Goal: Task Accomplishment & Management: Manage account settings

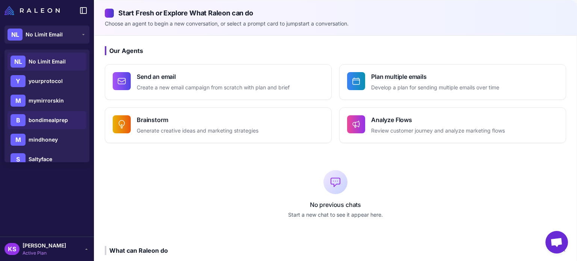
scroll to position [38, 0]
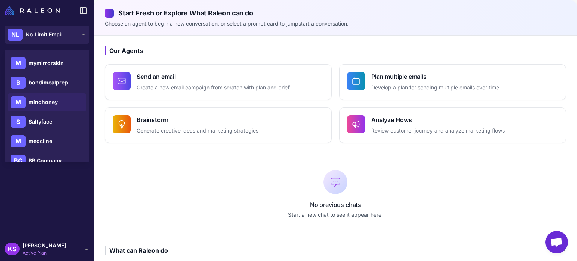
click at [53, 104] on span "mindhoney" at bounding box center [43, 102] width 29 height 8
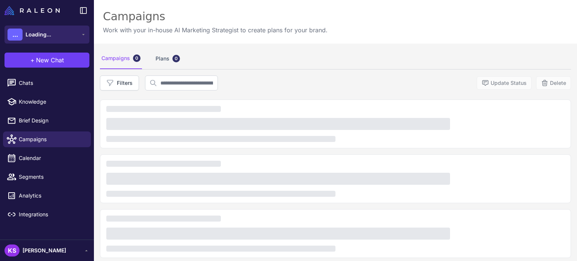
click at [48, 36] on span "Loading..." at bounding box center [39, 34] width 26 height 8
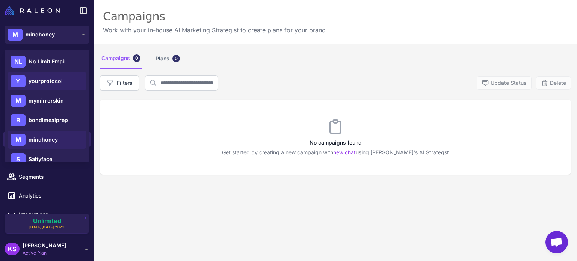
click at [48, 79] on span "yourprotocol" at bounding box center [46, 81] width 34 height 8
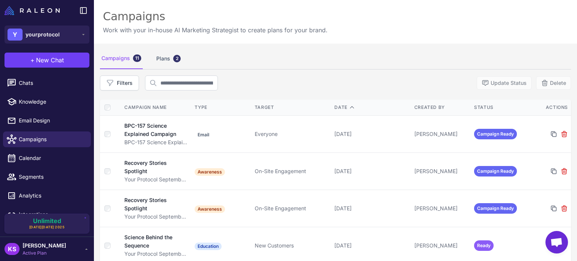
click at [61, 246] on span "[PERSON_NAME]" at bounding box center [45, 246] width 44 height 8
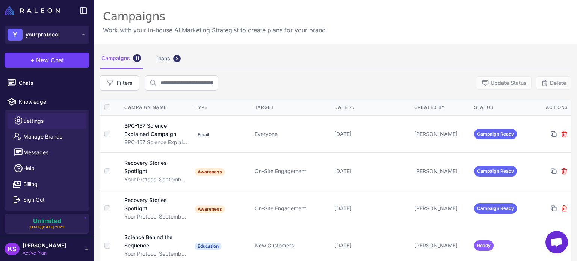
click at [40, 122] on span "Settings" at bounding box center [33, 121] width 20 height 8
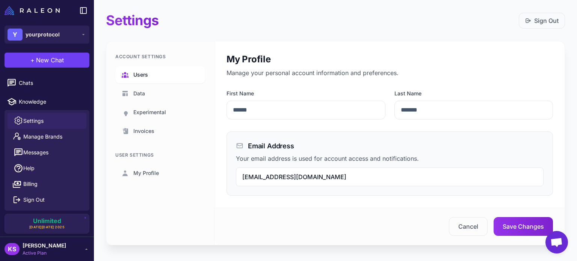
click at [160, 74] on link "Users" at bounding box center [160, 74] width 90 height 17
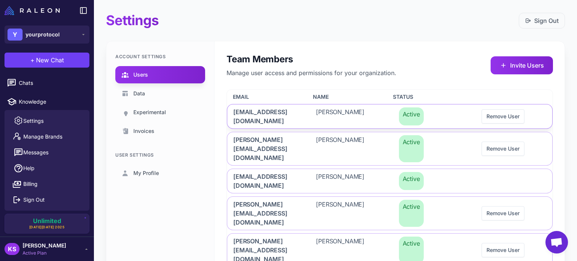
scroll to position [38, 0]
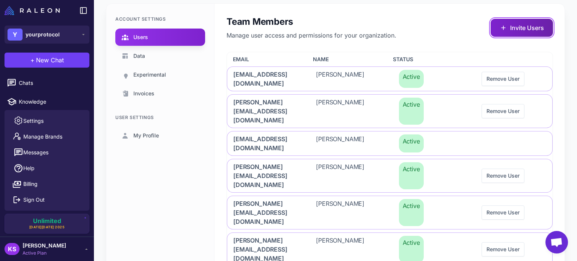
click at [506, 30] on button "Invite Users" at bounding box center [522, 28] width 62 height 18
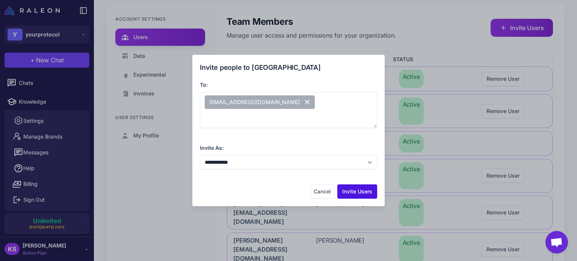
click at [353, 192] on button "Invite Users" at bounding box center [357, 191] width 40 height 14
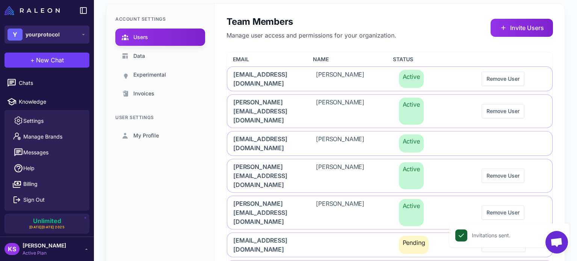
click at [45, 32] on span "yourprotocol" at bounding box center [43, 34] width 34 height 8
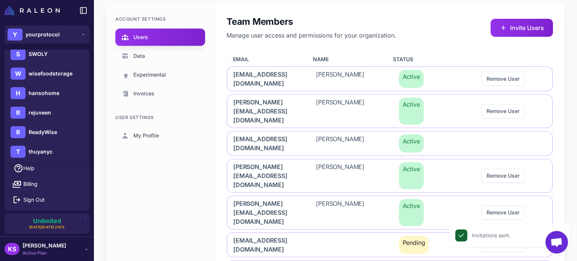
scroll to position [382, 0]
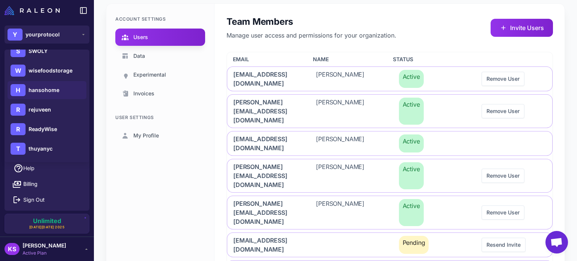
click at [46, 89] on span "hansohome" at bounding box center [44, 90] width 31 height 8
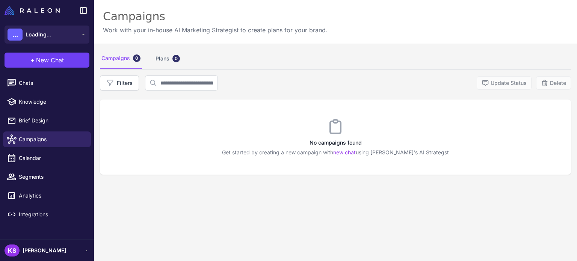
click at [56, 248] on span "[PERSON_NAME]" at bounding box center [45, 250] width 44 height 8
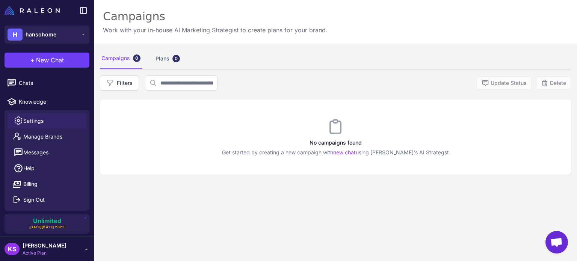
click at [34, 122] on span "Settings" at bounding box center [33, 121] width 20 height 8
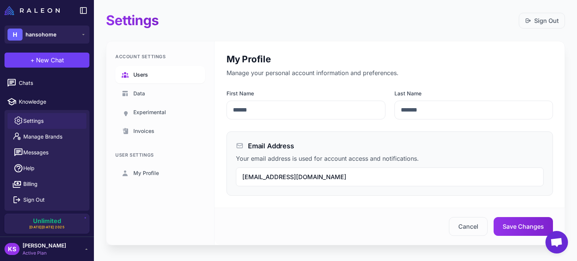
click at [140, 76] on span "Users" at bounding box center [140, 75] width 15 height 8
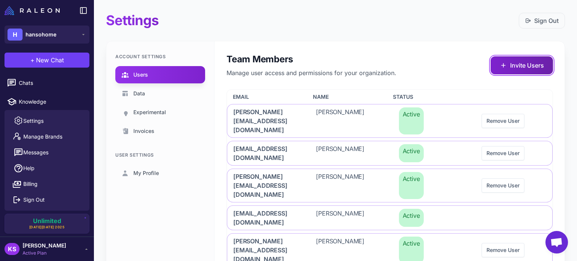
click at [529, 65] on button "Invite Users" at bounding box center [522, 65] width 62 height 18
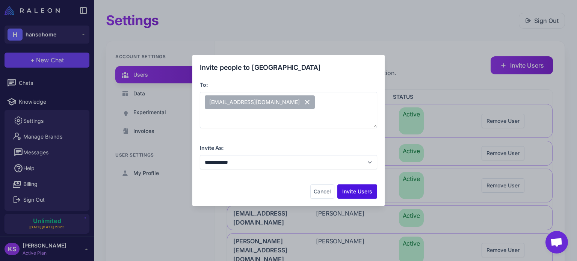
click at [362, 186] on button "Invite Users" at bounding box center [357, 191] width 40 height 14
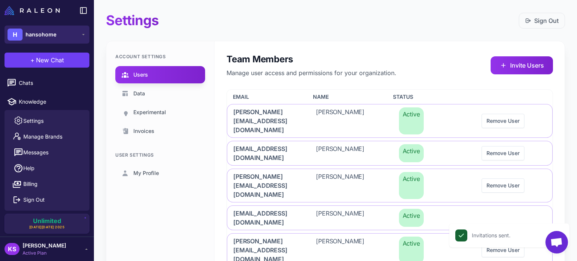
click at [59, 37] on button "H hansohome" at bounding box center [47, 35] width 85 height 18
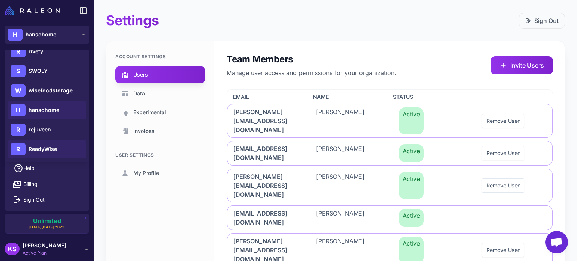
scroll to position [344, 0]
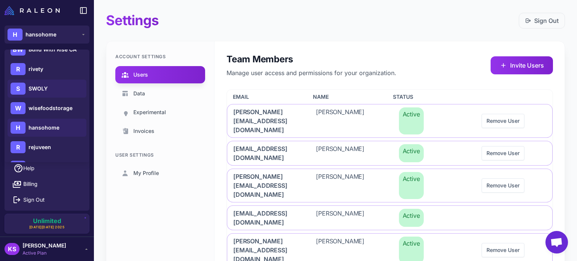
click at [39, 85] on span "SWOLY" at bounding box center [38, 89] width 19 height 8
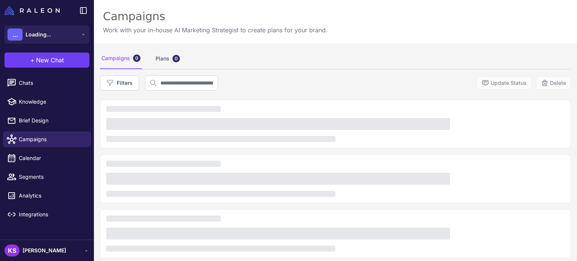
click at [43, 251] on span "[PERSON_NAME]" at bounding box center [45, 250] width 44 height 8
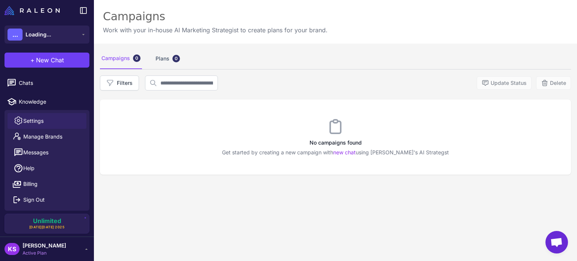
click at [39, 121] on span "Settings" at bounding box center [33, 121] width 20 height 8
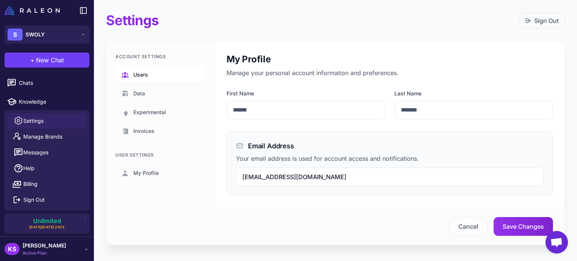
click at [129, 80] on link "Users" at bounding box center [160, 74] width 90 height 17
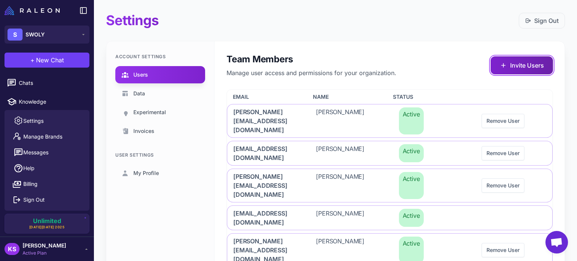
click at [521, 63] on button "Invite Users" at bounding box center [522, 65] width 62 height 18
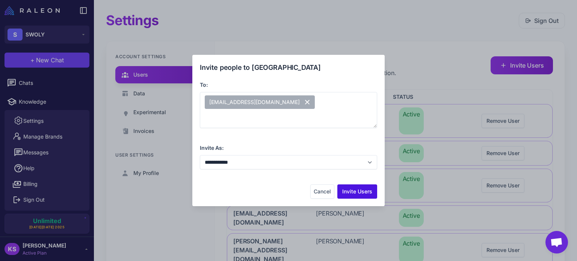
click at [364, 195] on button "Invite Users" at bounding box center [357, 191] width 40 height 14
